Goal: Download file/media: Download file/media

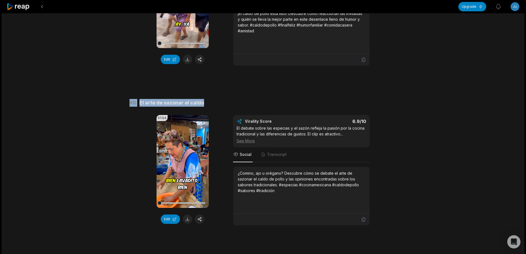
drag, startPoint x: 124, startPoint y: 104, endPoint x: 234, endPoint y: 101, distance: 109.6
copy div "# 6 El arte de sazonar el caldo"
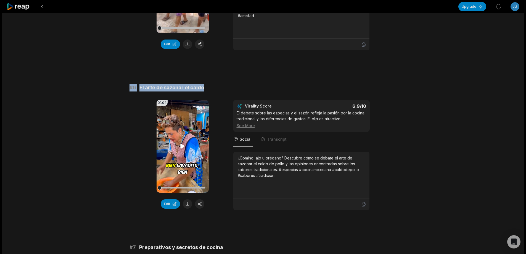
scroll to position [801, 0]
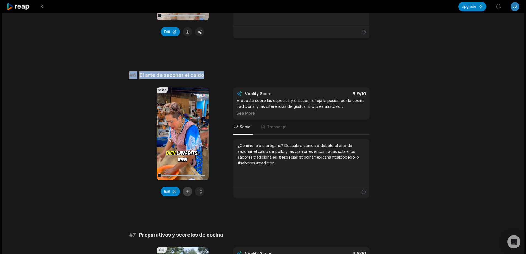
click at [185, 192] on button at bounding box center [187, 191] width 9 height 9
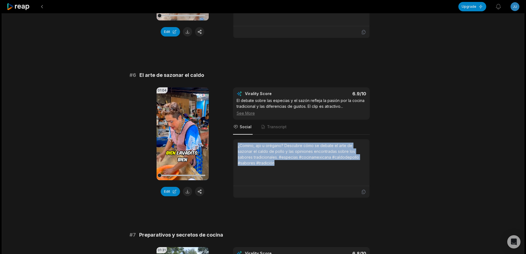
drag, startPoint x: 236, startPoint y: 145, endPoint x: 287, endPoint y: 167, distance: 54.7
click at [287, 167] on div "¿Comino, ajo u orégano? Descubre cómo se debate el arte de sazonar el caldo de …" at bounding box center [301, 162] width 136 height 47
copy div "¿Comino, ajo u orégano? Descubre cómo se debate el arte de sazonar el caldo de …"
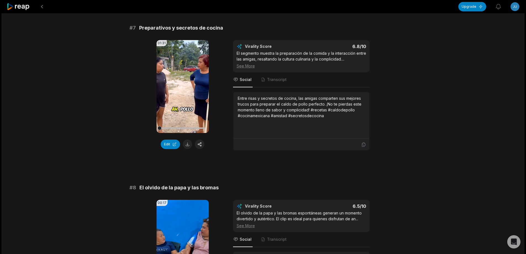
scroll to position [994, 0]
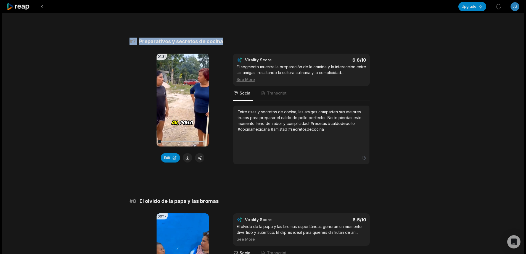
drag, startPoint x: 126, startPoint y: 41, endPoint x: 244, endPoint y: 41, distance: 117.3
copy div "# 7 Preparativos y secretos de cocina"
click at [190, 157] on button at bounding box center [187, 157] width 9 height 9
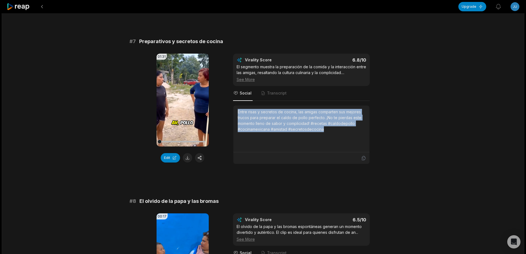
drag, startPoint x: 237, startPoint y: 110, endPoint x: 336, endPoint y: 135, distance: 102.4
click at [337, 135] on div "Entre risas y secretos de cocina, las amigas comparten sus mejores trucos para …" at bounding box center [301, 128] width 136 height 47
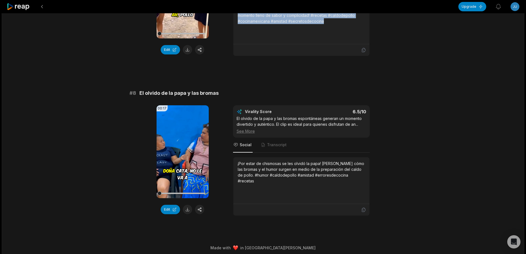
scroll to position [1105, 0]
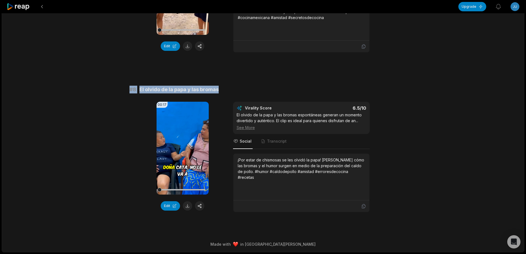
drag, startPoint x: 127, startPoint y: 90, endPoint x: 218, endPoint y: 89, distance: 91.1
copy div "# 8 El olvido de la papa y las bromas"
click at [188, 206] on button at bounding box center [187, 205] width 9 height 9
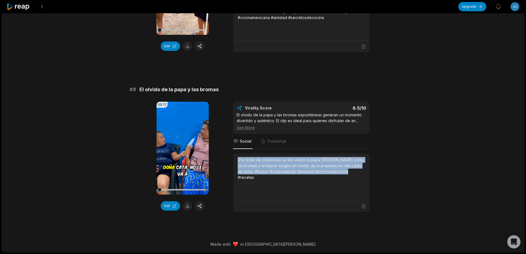
drag, startPoint x: 236, startPoint y: 160, endPoint x: 357, endPoint y: 171, distance: 121.4
click at [357, 171] on div "¡Por estar de chismosas se les olvidó la papa! [PERSON_NAME] cómo las bromas y …" at bounding box center [301, 176] width 136 height 47
copy div "¡Por estar de chismosas se les olvidó la papa! [PERSON_NAME] cómo las bromas y …"
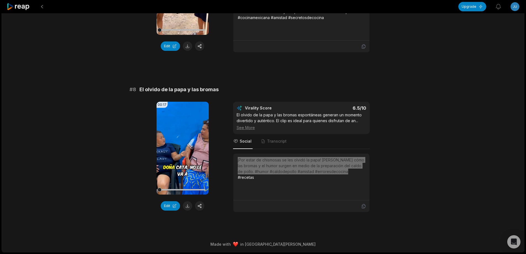
scroll to position [1105, 0]
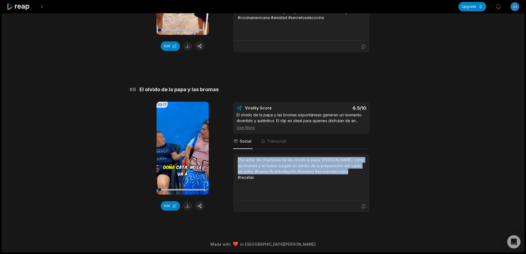
scroll to position [1105, 0]
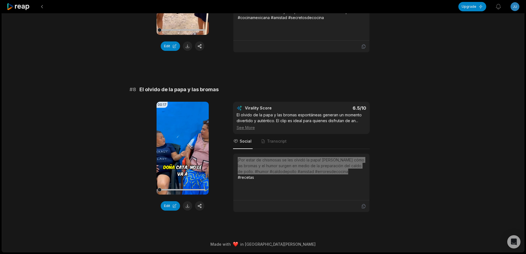
scroll to position [1105, 0]
